Goal: Transaction & Acquisition: Purchase product/service

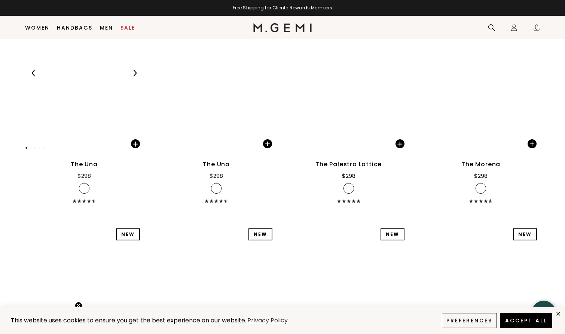
scroll to position [845, 0]
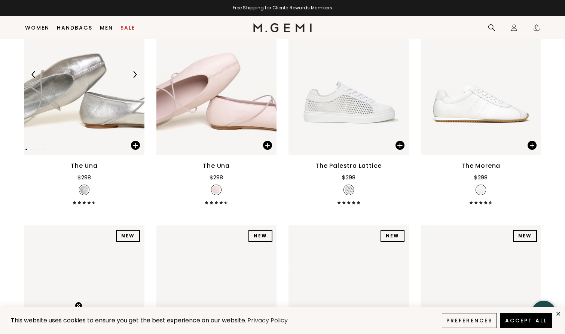
click at [79, 129] on img at bounding box center [84, 74] width 121 height 161
click at [85, 170] on div "The Una $298 + 9" at bounding box center [84, 99] width 121 height 210
click at [113, 122] on img at bounding box center [84, 74] width 121 height 161
click at [84, 182] on div "$298" at bounding box center [83, 177] width 13 height 9
click at [83, 204] on div "The Una $298 + 9" at bounding box center [84, 182] width 121 height 43
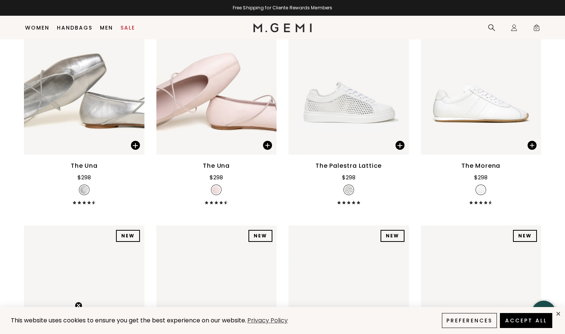
click at [83, 194] on img at bounding box center [84, 190] width 8 height 8
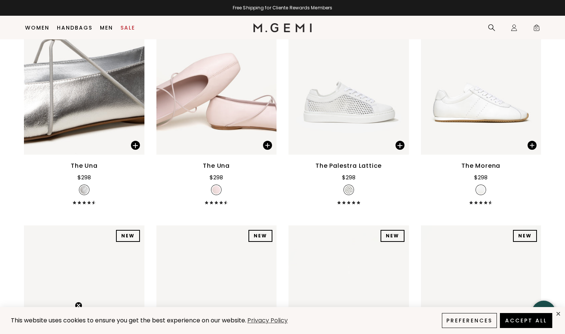
click at [83, 194] on img at bounding box center [84, 190] width 8 height 8
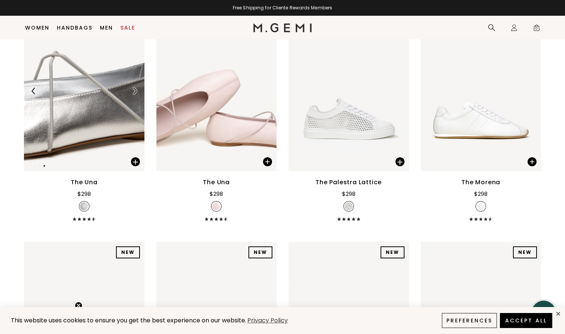
scroll to position [693, 0]
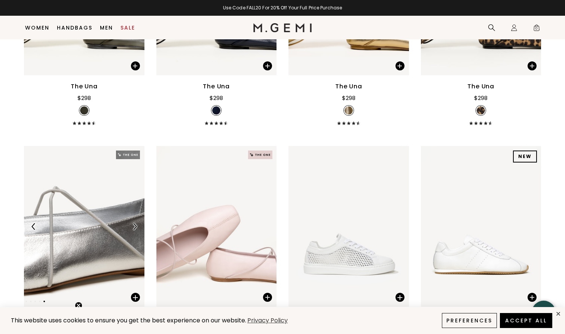
click at [122, 159] on img at bounding box center [128, 154] width 24 height 9
click at [123, 164] on div at bounding box center [84, 226] width 121 height 161
click at [123, 159] on img at bounding box center [128, 154] width 24 height 9
click at [114, 205] on img at bounding box center [84, 226] width 121 height 161
click at [104, 232] on div at bounding box center [84, 226] width 121 height 12
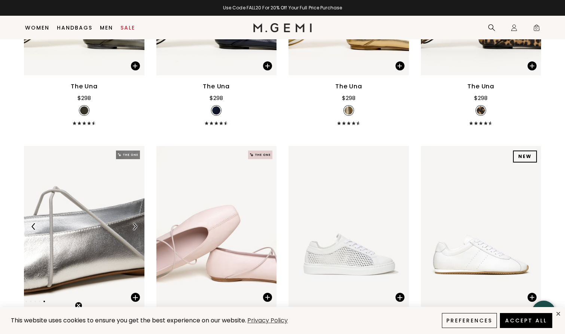
scroll to position [760, 0]
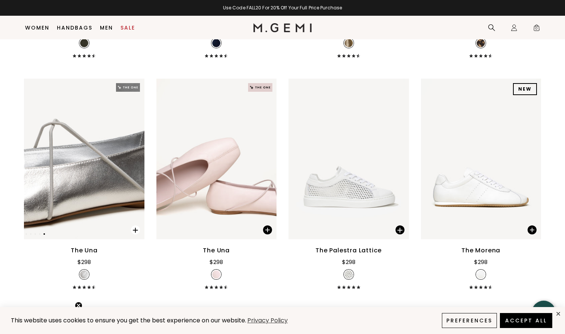
click at [134, 234] on span at bounding box center [135, 229] width 9 height 9
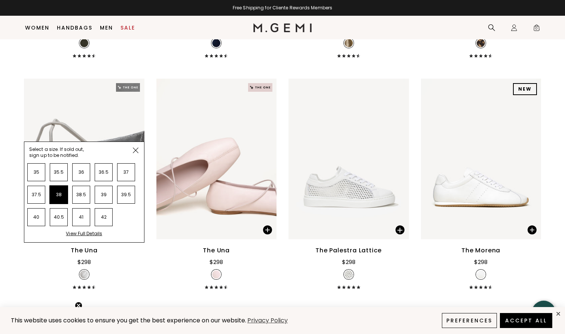
click at [54, 204] on li "38" at bounding box center [59, 195] width 18 height 18
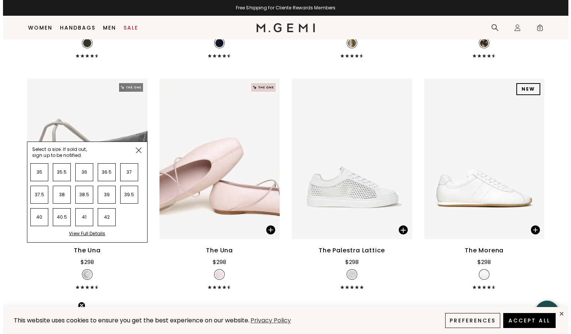
scroll to position [0, 0]
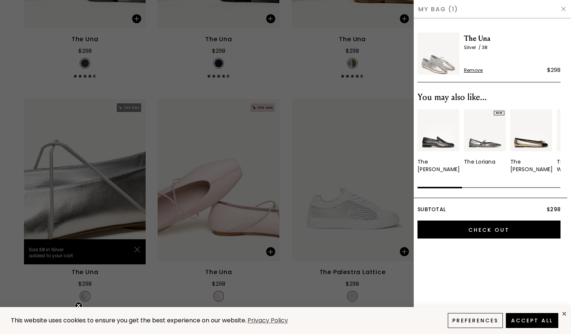
click at [564, 10] on img at bounding box center [563, 9] width 6 height 6
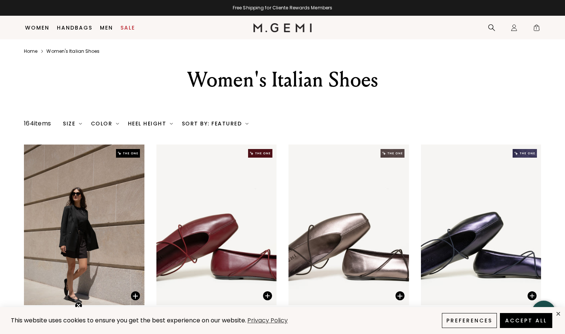
scroll to position [155, 0]
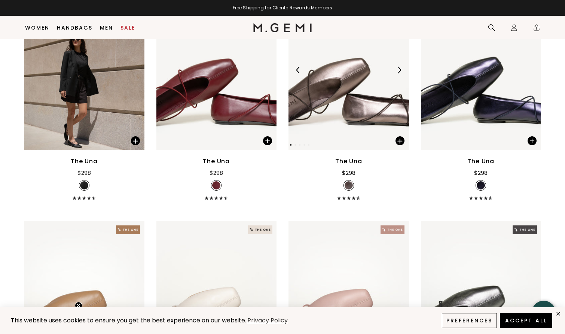
click at [311, 103] on img at bounding box center [349, 70] width 121 height 161
click at [313, 89] on img at bounding box center [349, 70] width 121 height 161
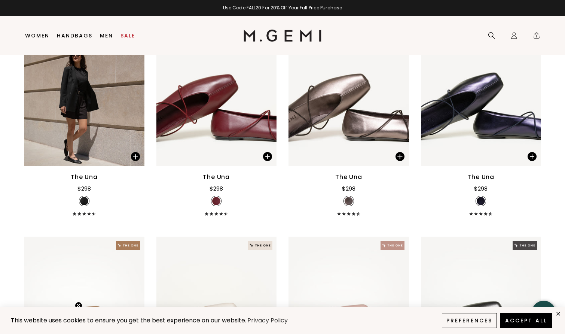
scroll to position [0, 0]
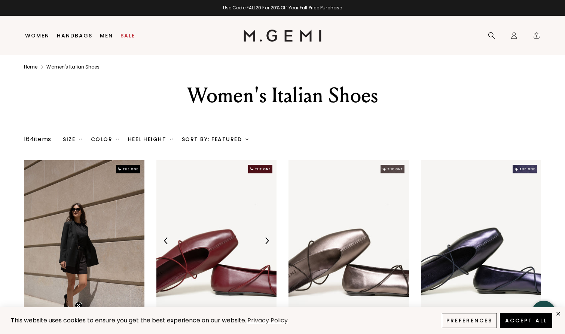
click at [261, 173] on img at bounding box center [260, 169] width 24 height 9
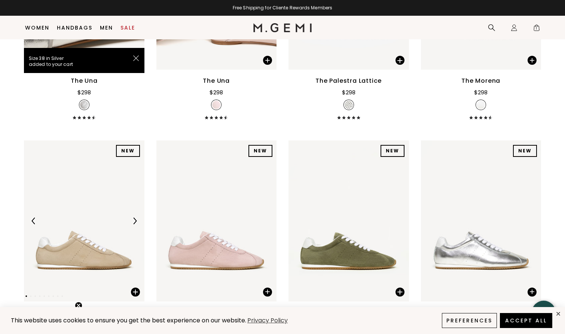
scroll to position [782, 0]
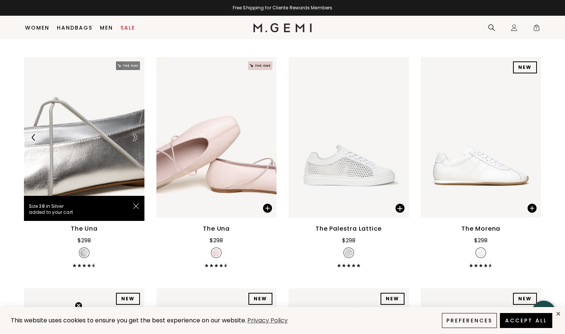
click at [89, 202] on img at bounding box center [84, 137] width 121 height 161
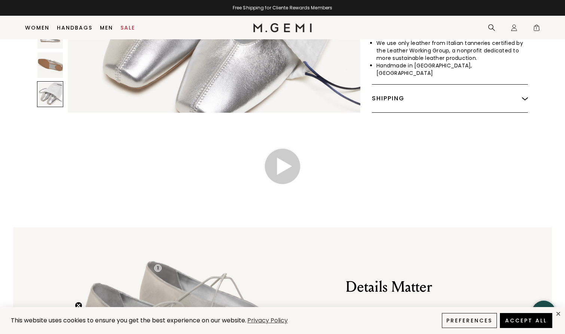
scroll to position [537, 0]
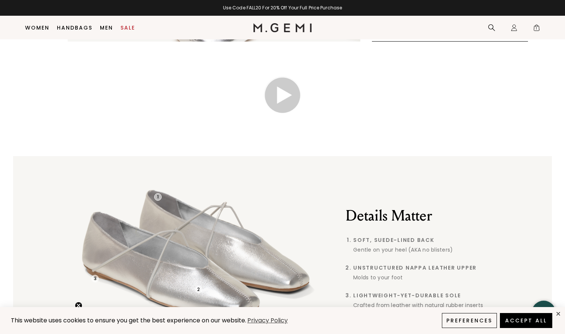
click at [339, 123] on video at bounding box center [282, 95] width 112 height 56
